Goal: Task Accomplishment & Management: Use online tool/utility

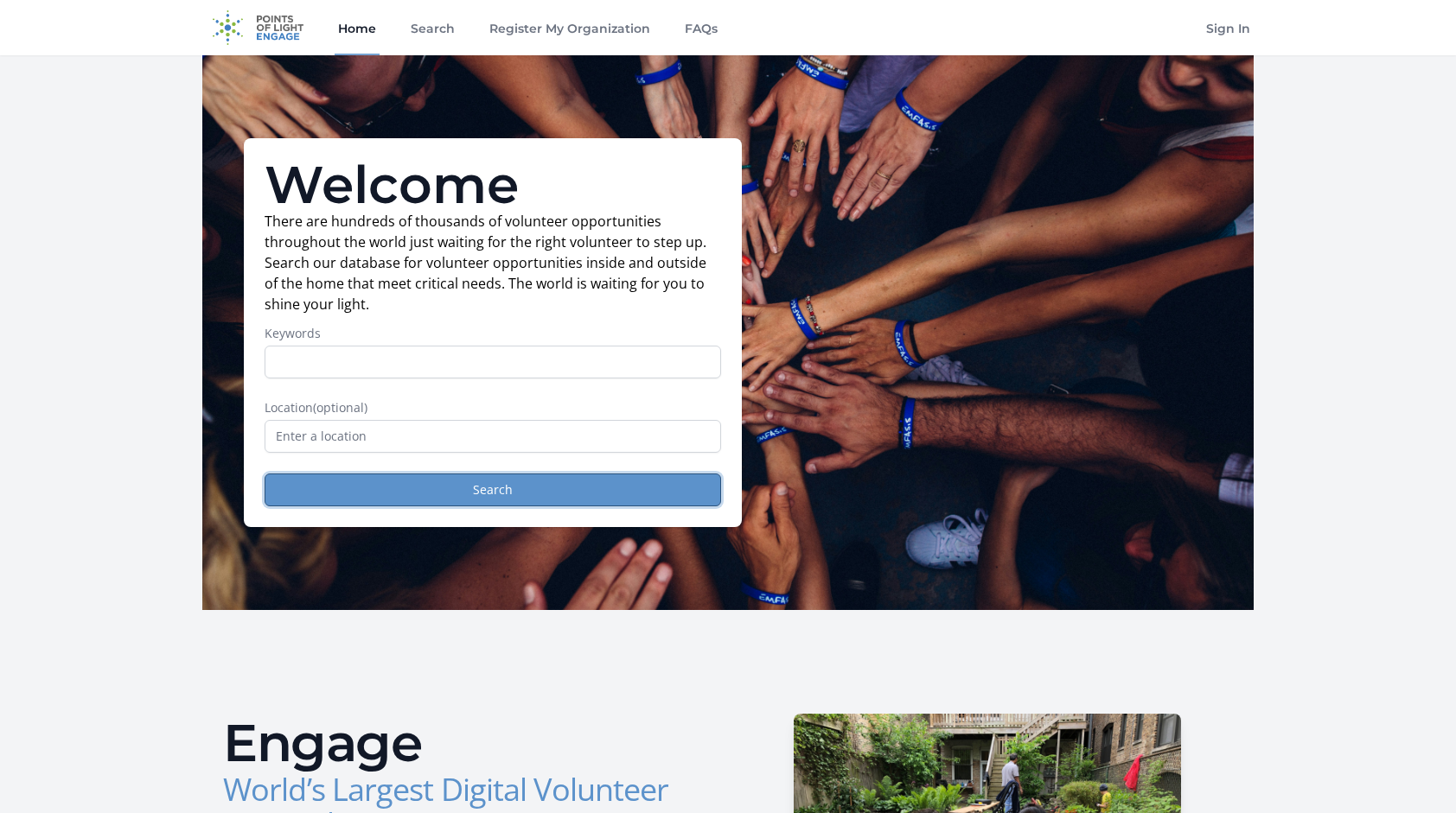
click at [449, 492] on button "Search" at bounding box center [492, 490] width 456 height 33
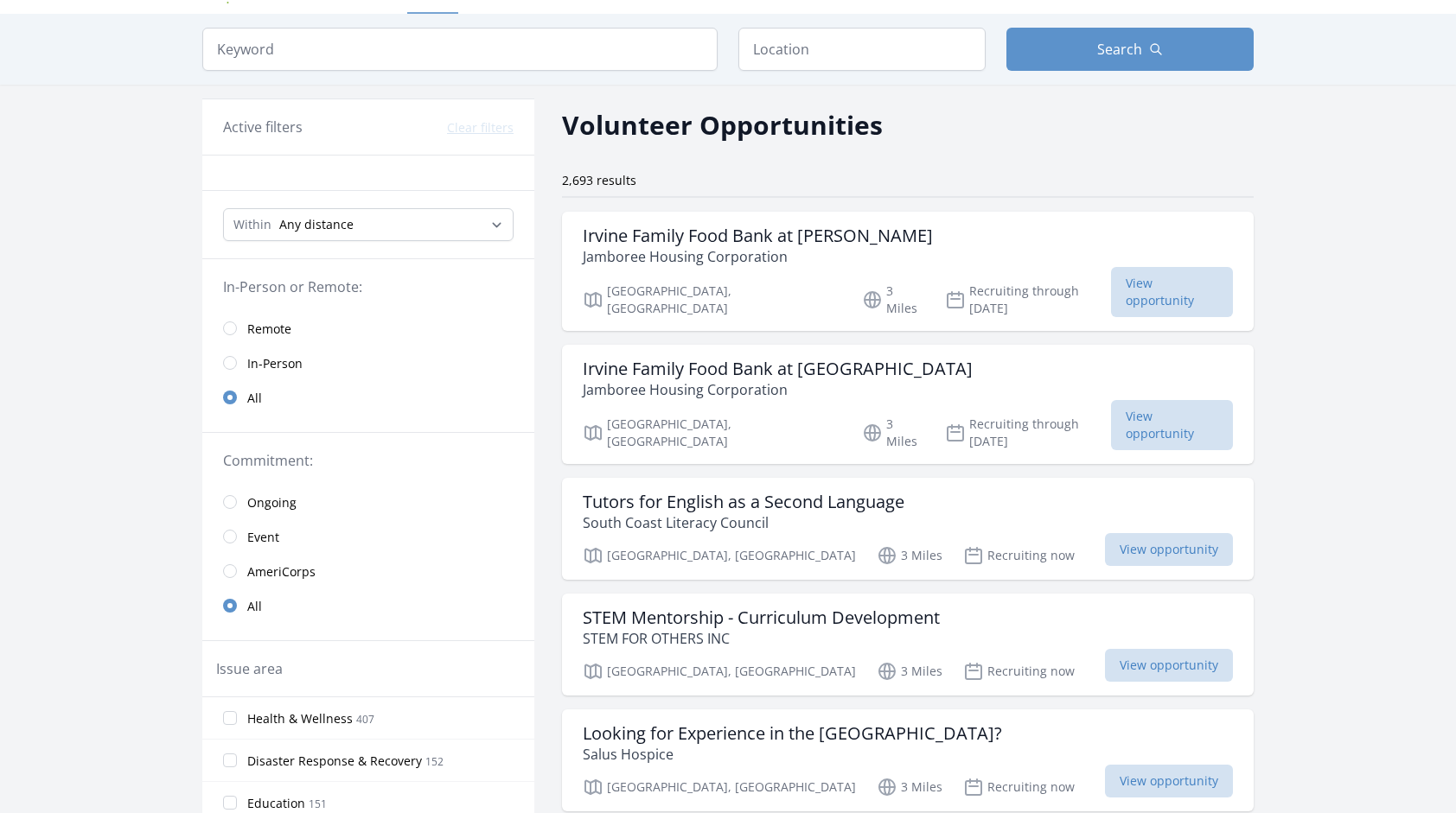
scroll to position [103, 0]
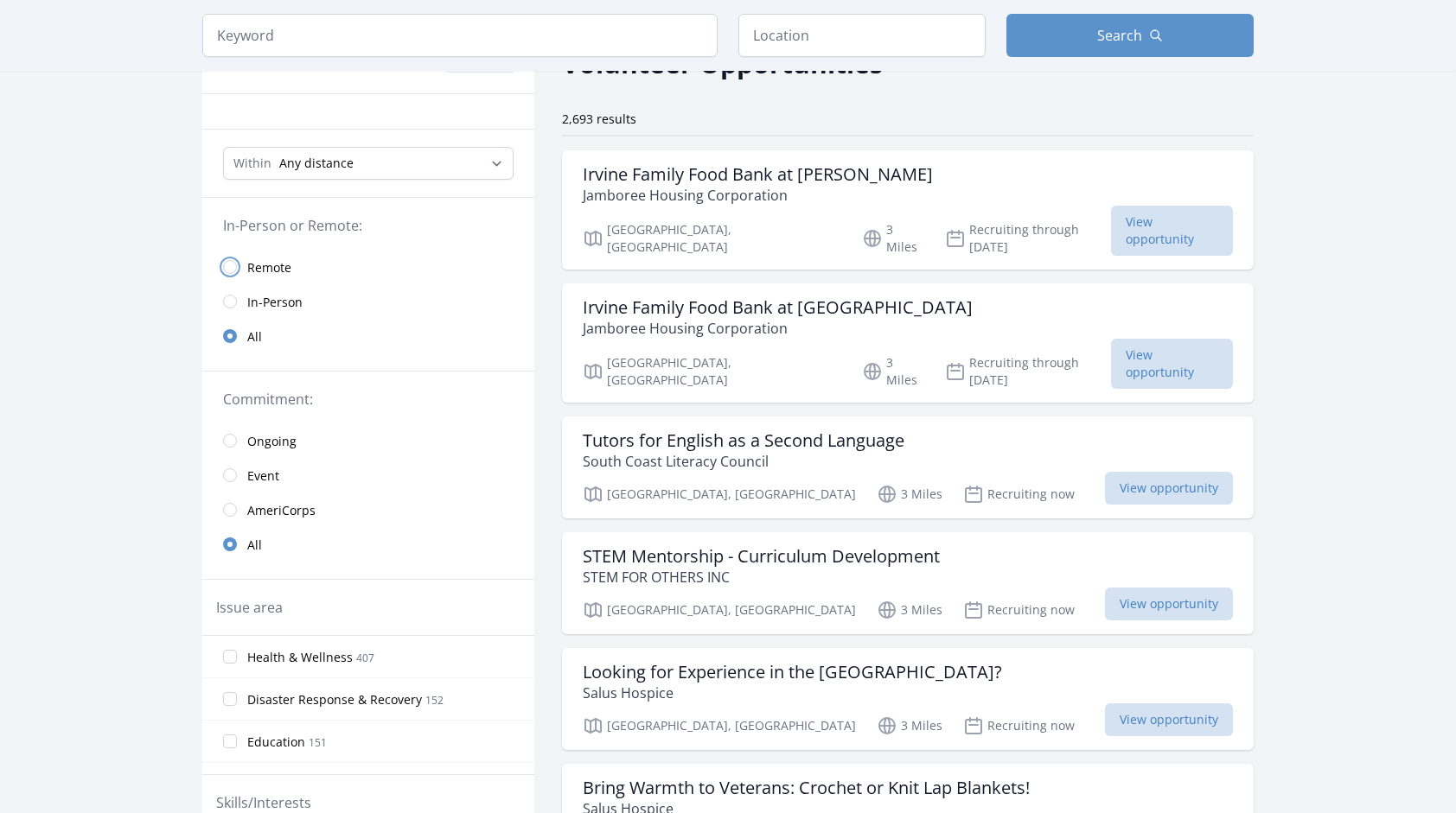
click at [230, 261] on input "radio" at bounding box center [230, 267] width 13 height 13
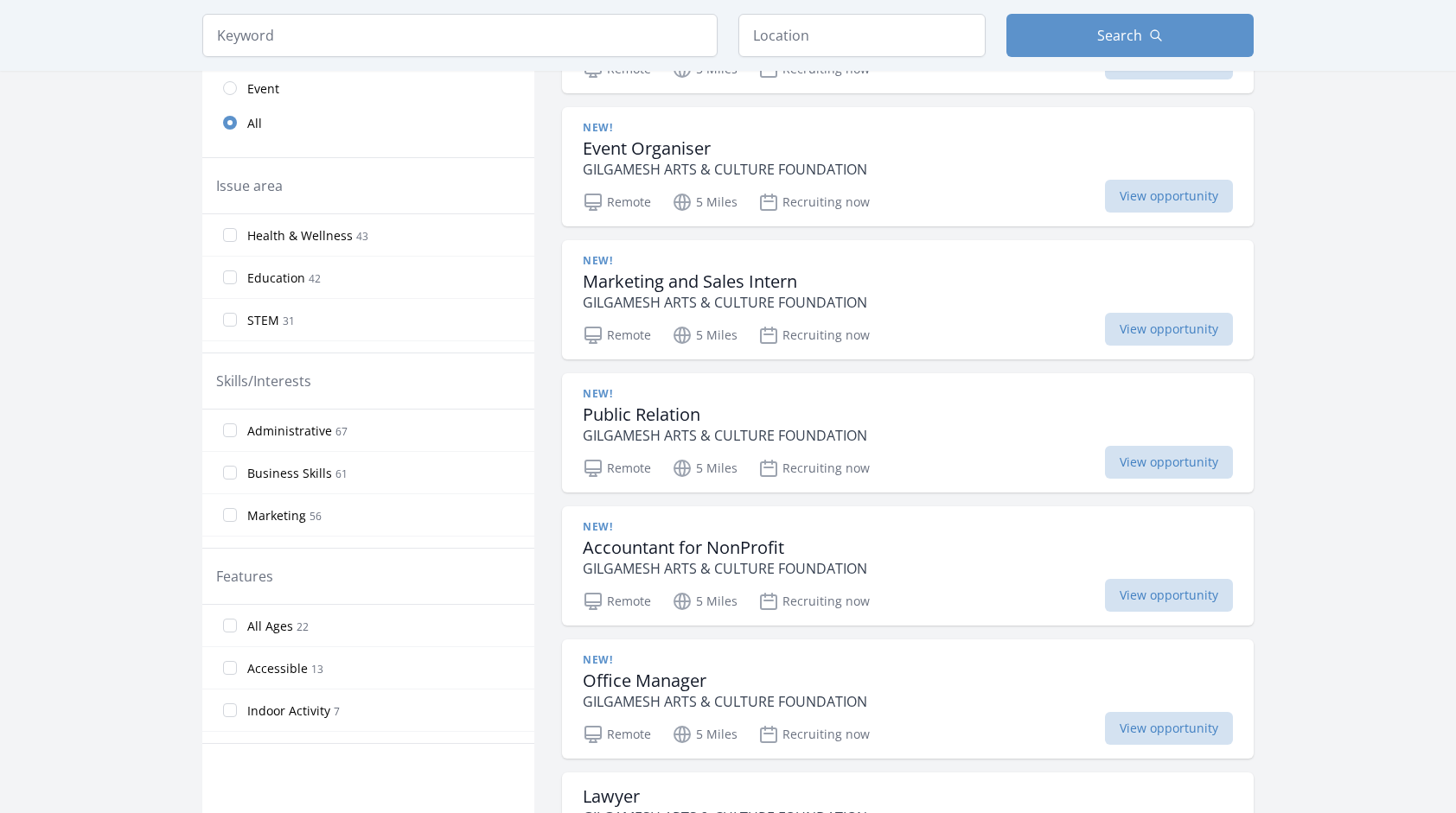
click at [298, 267] on span "Education 42" at bounding box center [283, 277] width 74 height 21
click at [237, 271] on input "Education 42" at bounding box center [230, 277] width 13 height 13
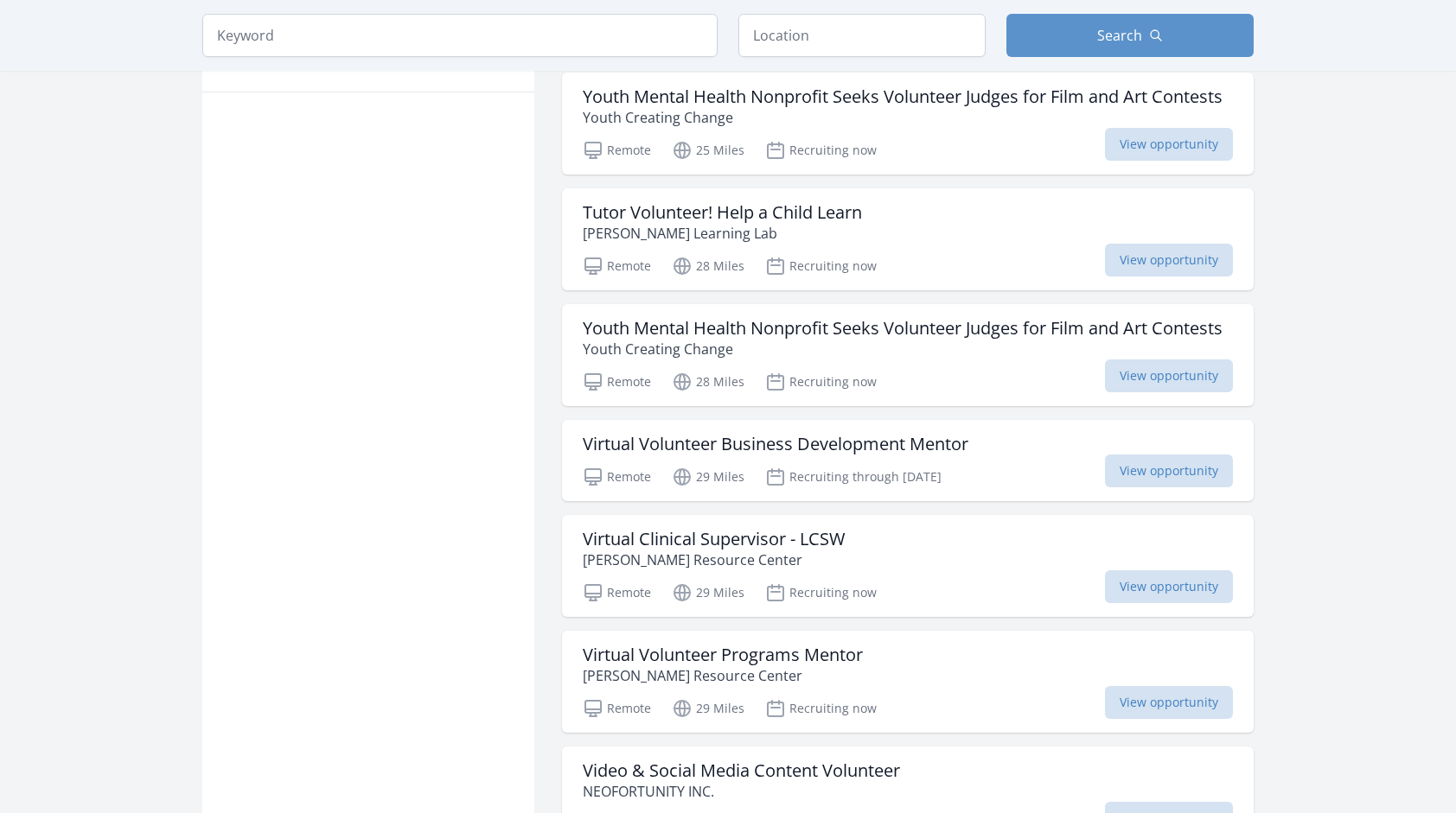
scroll to position [1146, 0]
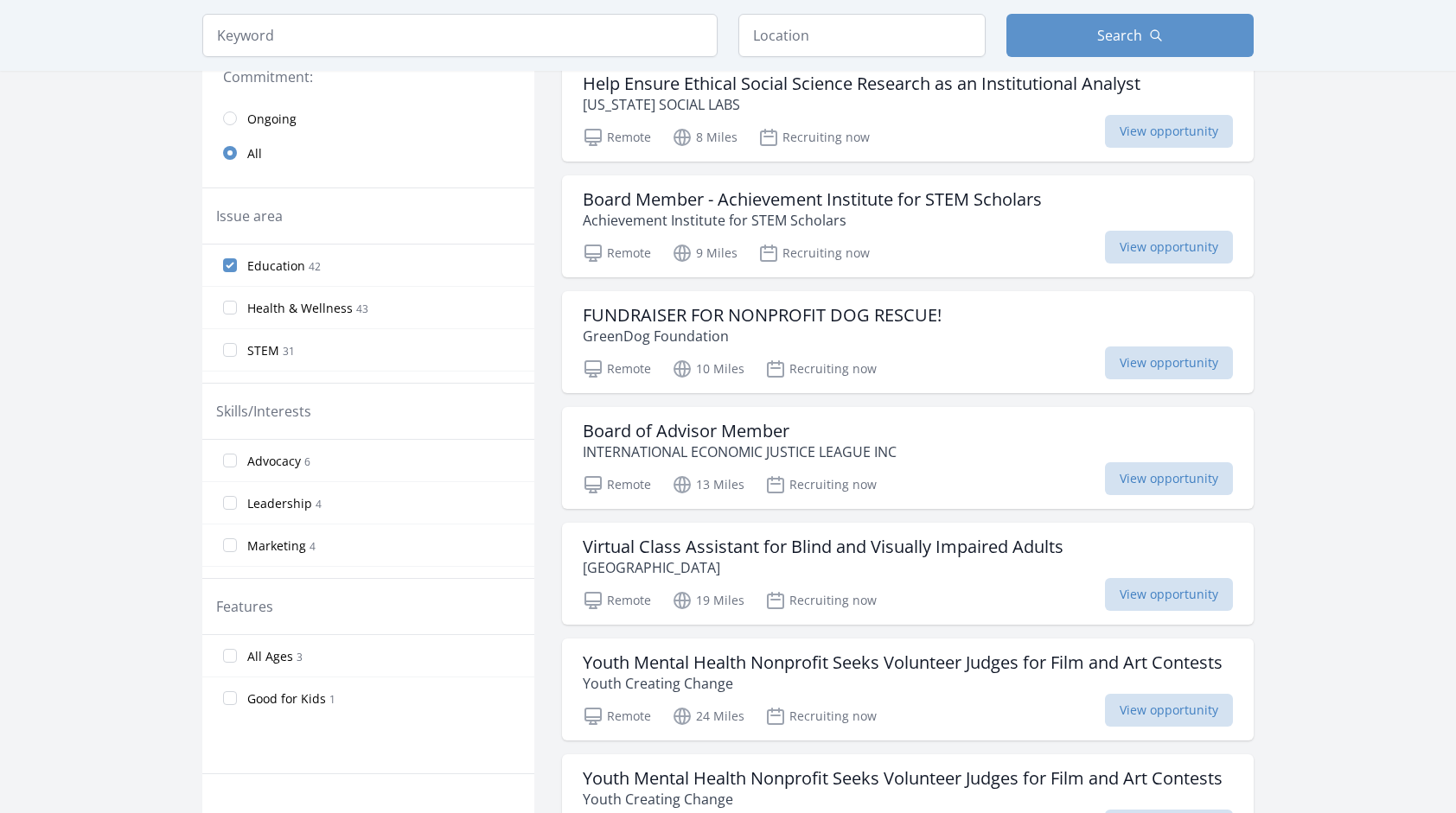
scroll to position [506, 0]
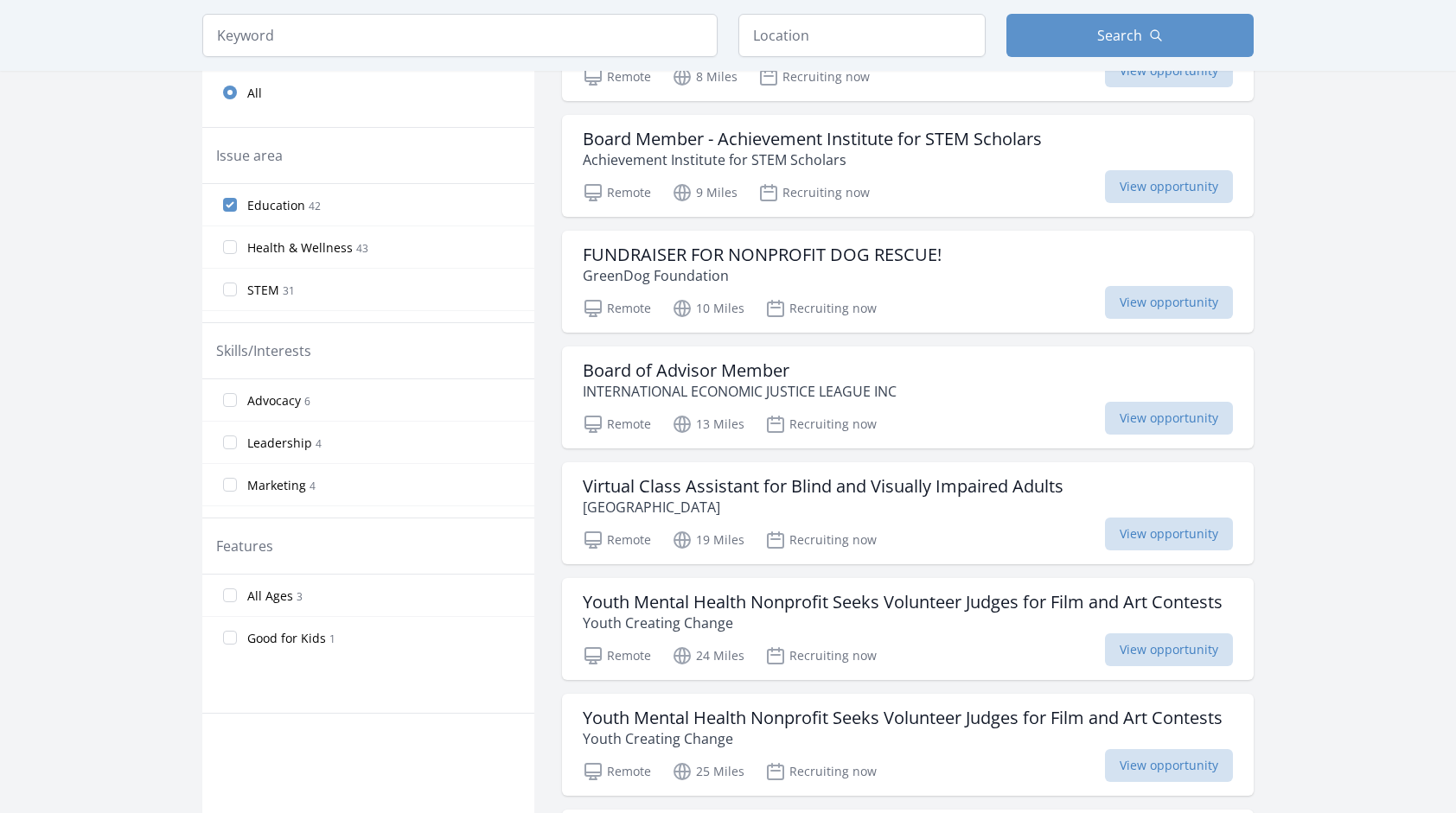
click at [287, 631] on span "Good for Kids" at bounding box center [286, 638] width 79 height 17
click at [237, 631] on input "Good for Kids 1" at bounding box center [230, 637] width 13 height 13
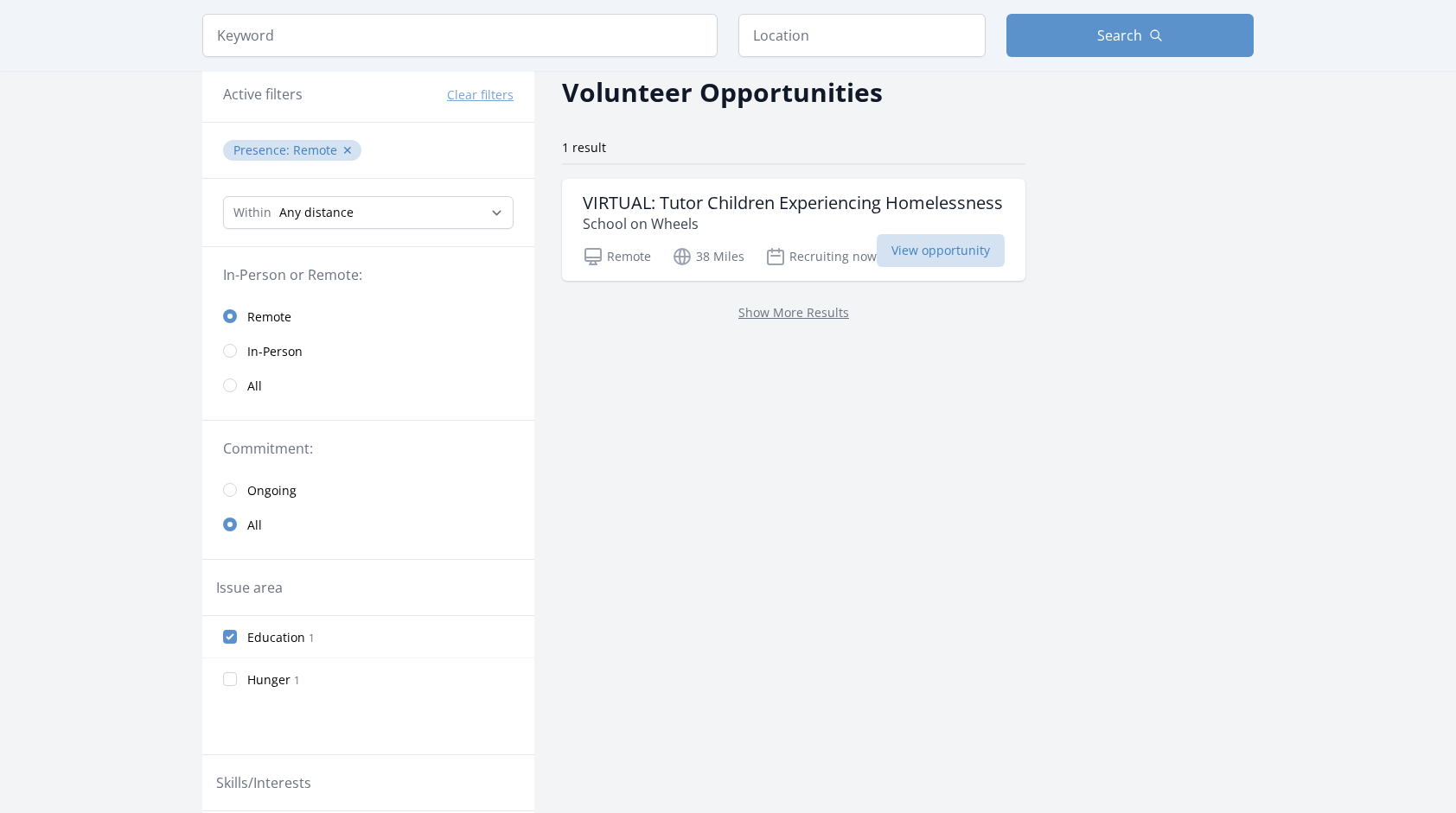
scroll to position [73, 0]
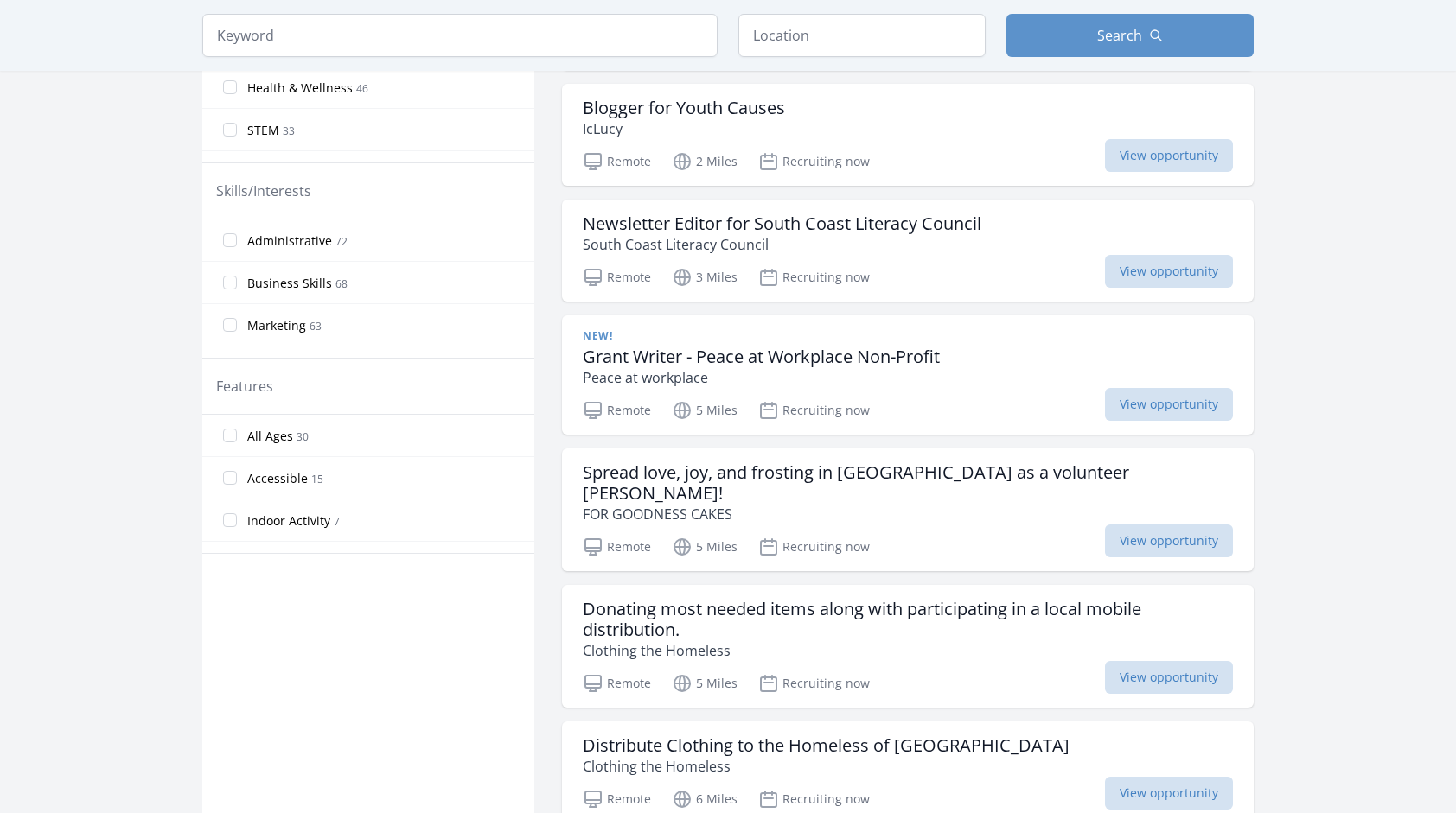
scroll to position [667, 0]
